Goal: Entertainment & Leisure: Consume media (video, audio)

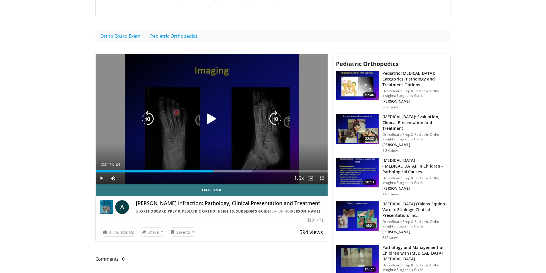
click at [209, 115] on icon "Video Player" at bounding box center [211, 119] width 16 height 16
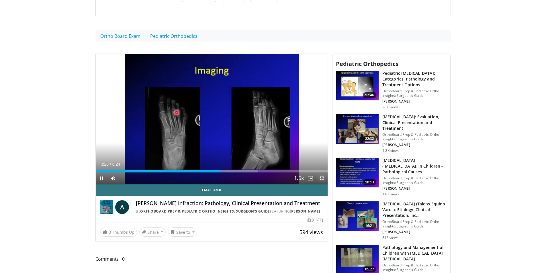
click at [322, 172] on span "Video Player" at bounding box center [321, 177] width 11 height 11
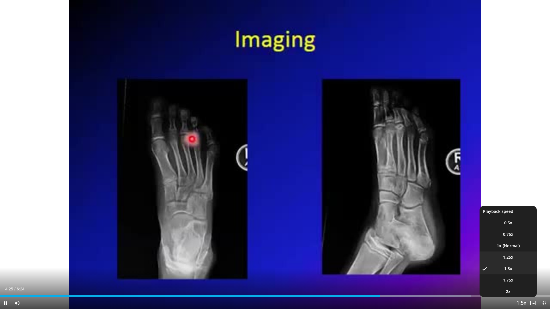
click at [509, 257] on span "1.25x" at bounding box center [508, 258] width 10 height 6
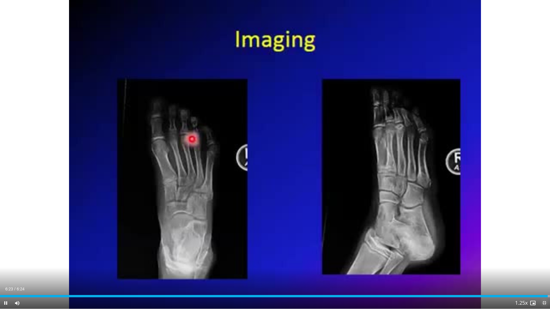
click at [545, 273] on span "Video Player" at bounding box center [544, 303] width 11 height 11
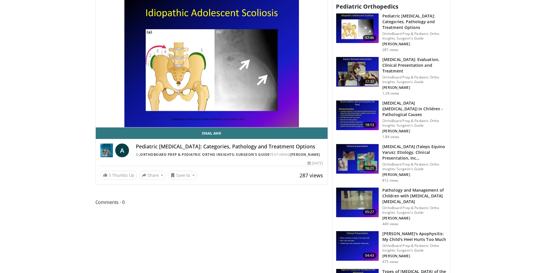
scroll to position [172, 0]
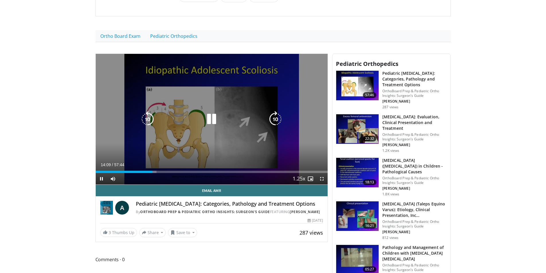
click at [213, 111] on icon "Video Player" at bounding box center [211, 119] width 16 height 16
click at [211, 111] on icon "Video Player" at bounding box center [211, 119] width 16 height 16
click at [212, 112] on div "10 seconds Tap to unmute" at bounding box center [212, 119] width 232 height 131
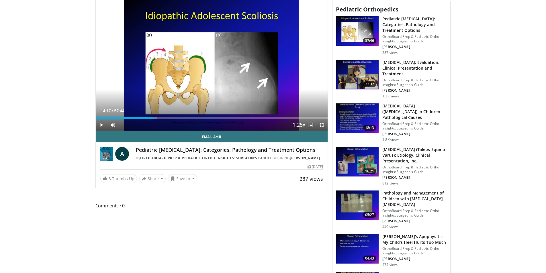
scroll to position [217, 0]
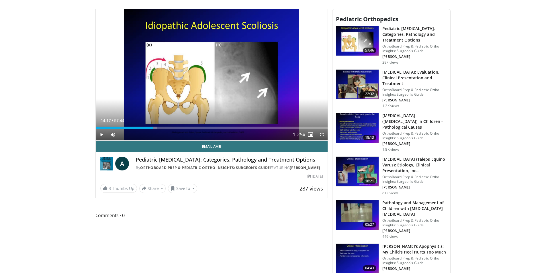
click at [387, 131] on p "OrthoBoard Prep & Pediatric Ortho Insights: Surgeon's Guide" at bounding box center [414, 135] width 64 height 9
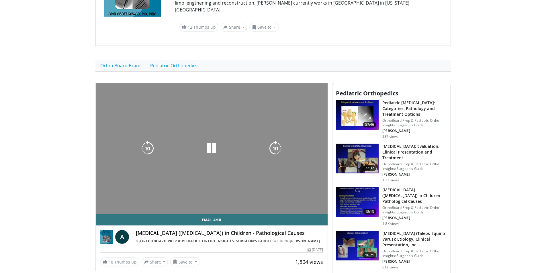
scroll to position [143, 0]
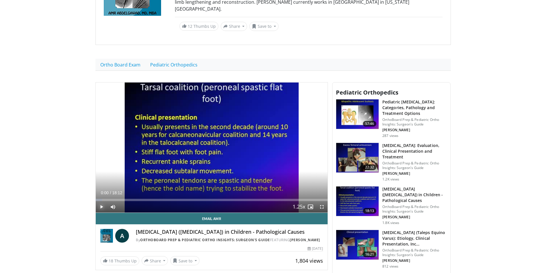
click at [100, 201] on span "Video Player" at bounding box center [101, 206] width 11 height 11
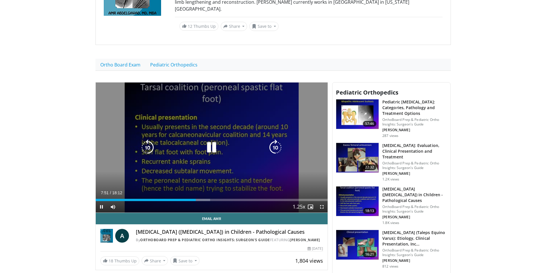
click at [229, 142] on div "Video Player" at bounding box center [211, 147] width 139 height 11
click at [209, 140] on icon "Video Player" at bounding box center [211, 148] width 16 height 16
click at [209, 146] on icon "Video Player" at bounding box center [211, 148] width 16 height 16
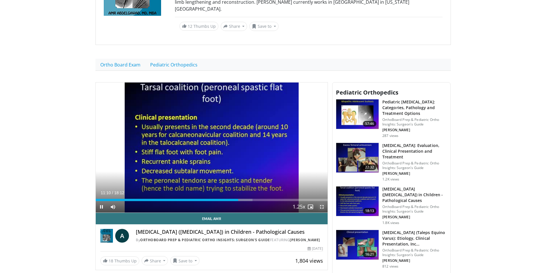
click at [321, 201] on span "Video Player" at bounding box center [321, 206] width 11 height 11
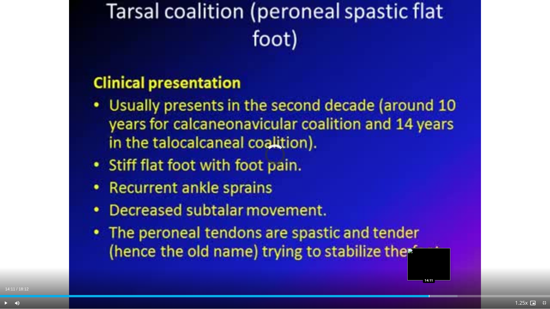
click at [429, 273] on div "Progress Bar" at bounding box center [429, 296] width 1 height 2
click at [432, 273] on div "Progress Bar" at bounding box center [432, 296] width 1 height 2
click at [436, 273] on div "Progress Bar" at bounding box center [436, 296] width 1 height 2
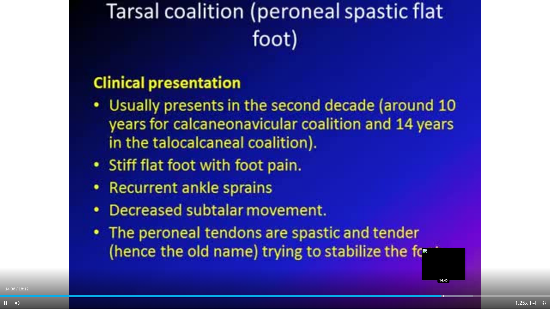
click at [443, 273] on div "Progress Bar" at bounding box center [443, 296] width 1 height 2
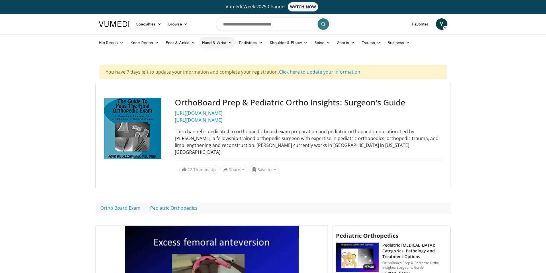
click at [220, 42] on link "Hand & Wrist" at bounding box center [217, 42] width 37 height 11
click at [209, 55] on link "Hand" at bounding box center [233, 56] width 68 height 9
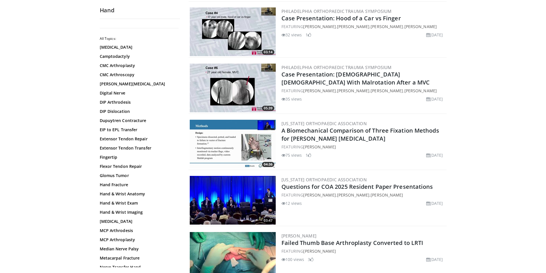
scroll to position [773, 0]
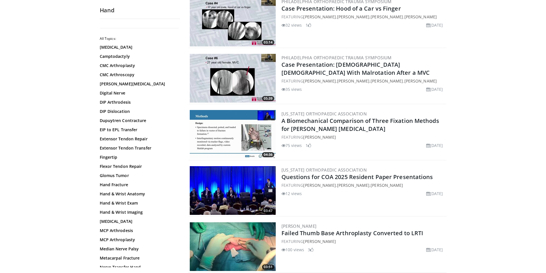
click at [257, 138] on img at bounding box center [233, 134] width 86 height 49
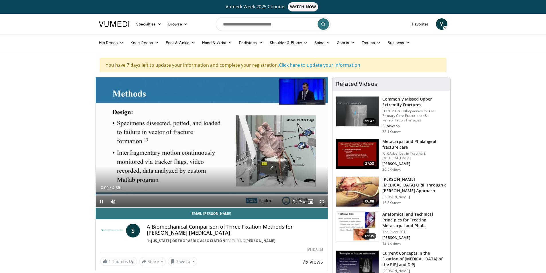
click at [321, 201] on span "Video Player" at bounding box center [321, 201] width 11 height 11
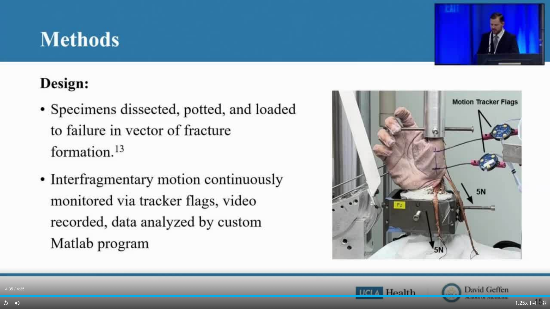
click at [545, 273] on span "Video Player" at bounding box center [544, 303] width 11 height 11
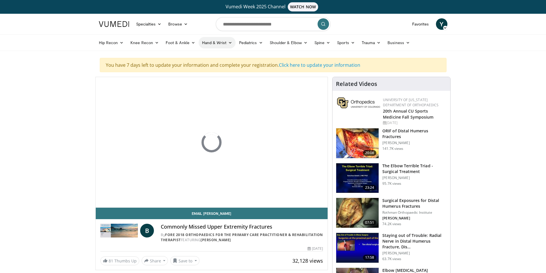
click at [217, 42] on link "Hand & Wrist" at bounding box center [217, 42] width 37 height 11
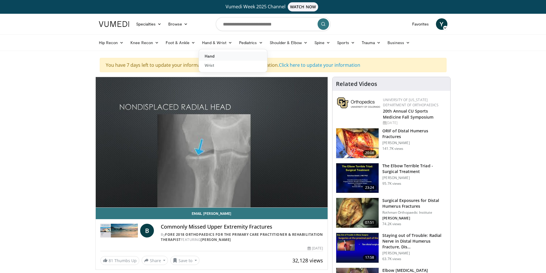
click at [214, 56] on link "Hand" at bounding box center [233, 56] width 68 height 9
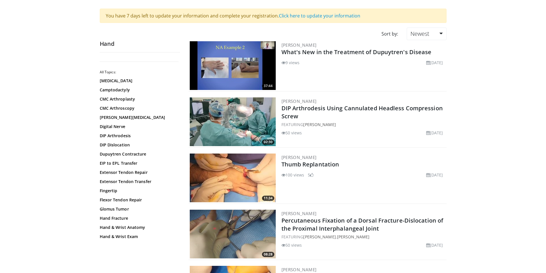
scroll to position [86, 0]
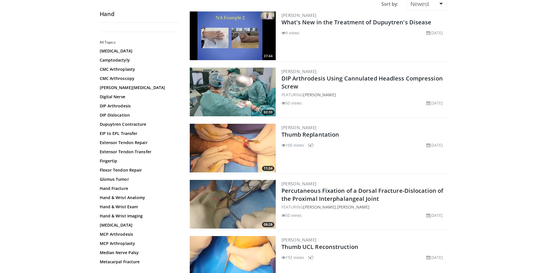
click at [244, 150] on img at bounding box center [233, 148] width 86 height 49
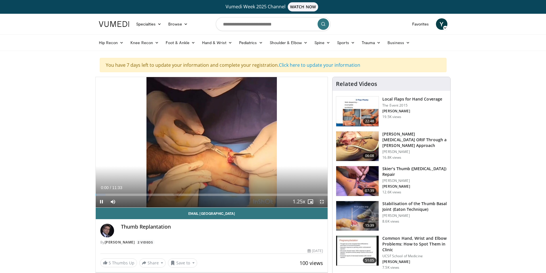
click at [322, 201] on span "Video Player" at bounding box center [321, 201] width 11 height 11
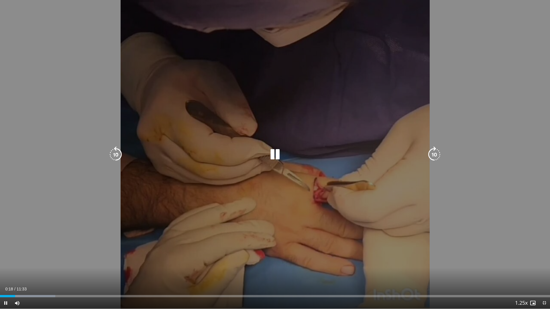
click at [352, 193] on div "10 seconds Tap to unmute" at bounding box center [275, 154] width 550 height 309
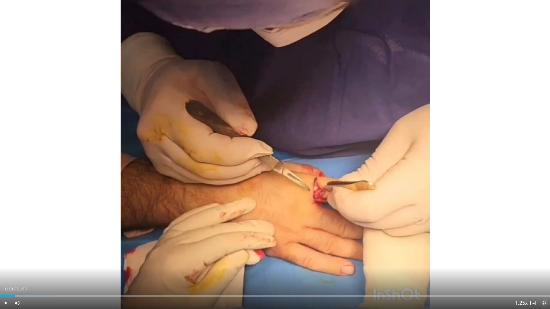
click at [545, 273] on span "Video Player" at bounding box center [544, 303] width 11 height 11
